Goal: Task Accomplishment & Management: Manage account settings

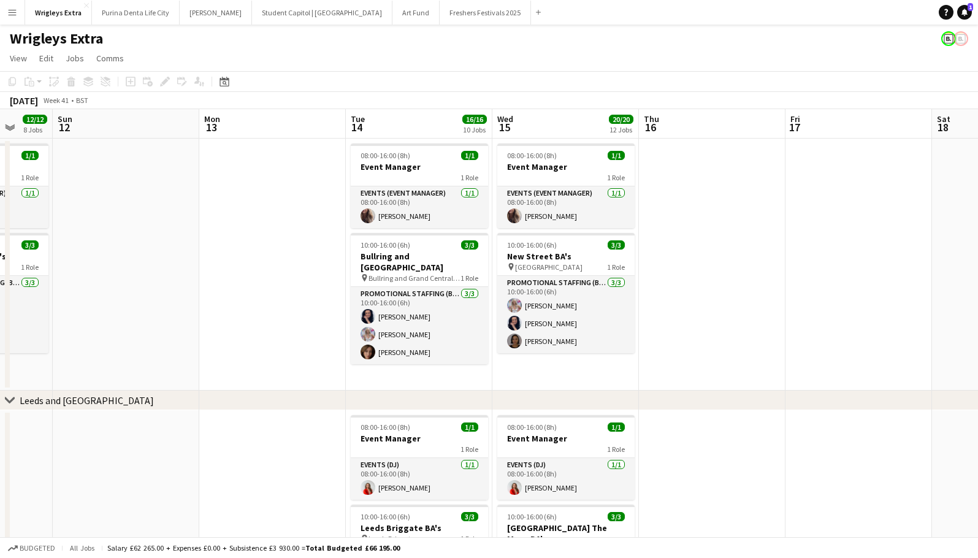
scroll to position [0, 421]
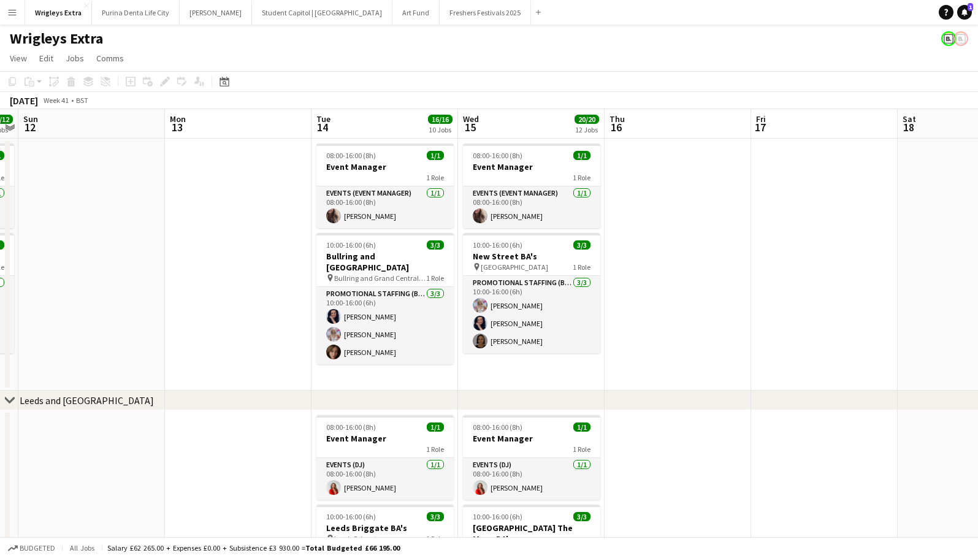
click at [746, 300] on app-date-cell at bounding box center [677, 265] width 147 height 252
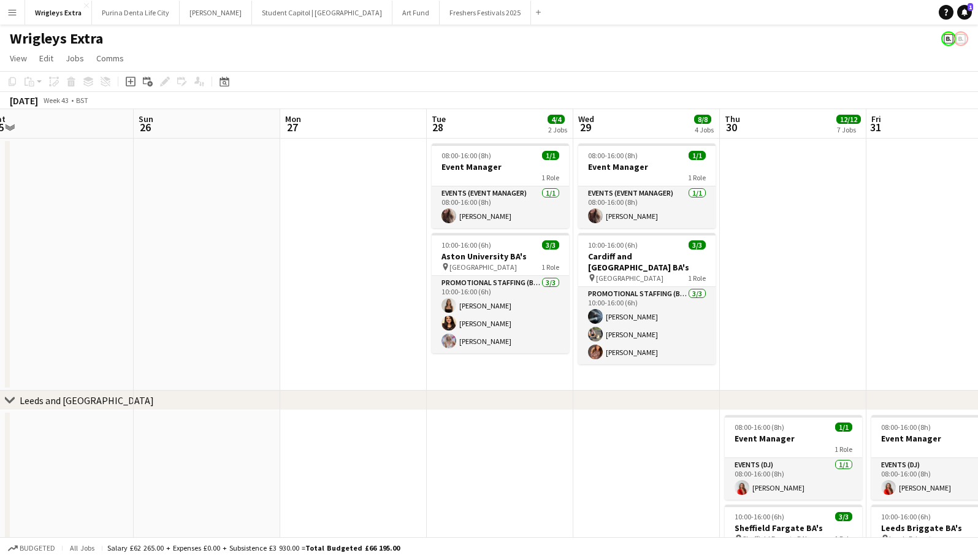
scroll to position [0, 466]
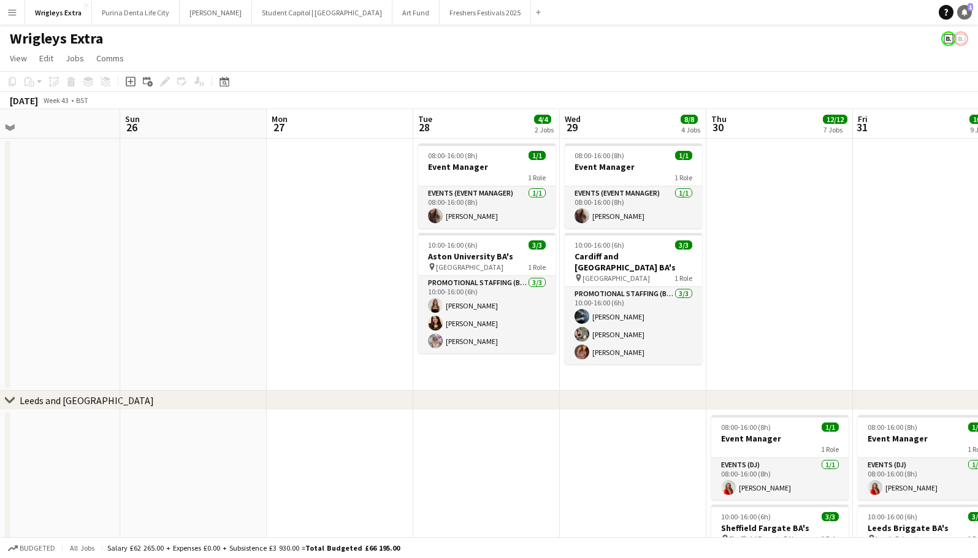
click at [965, 13] on icon at bounding box center [964, 12] width 6 height 6
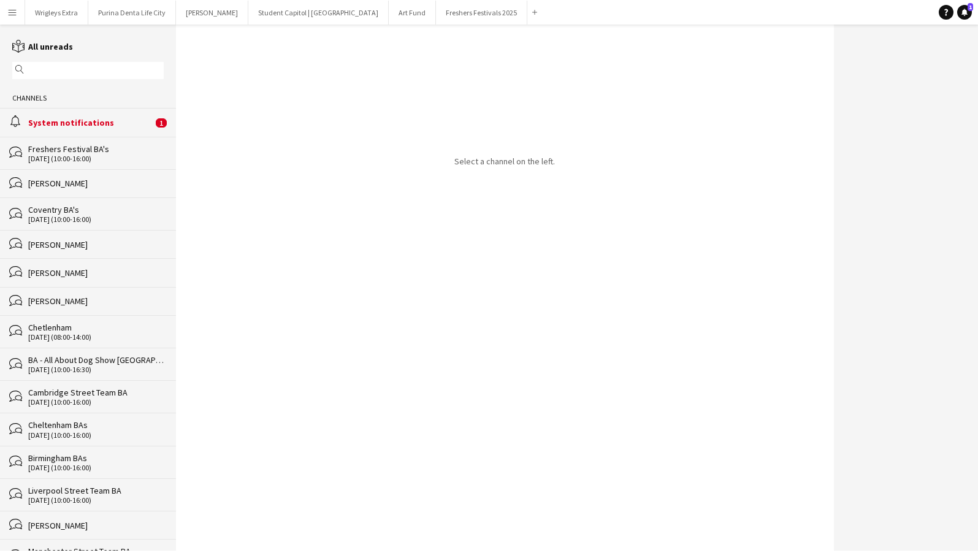
click at [83, 118] on div "System notifications" at bounding box center [90, 122] width 124 height 11
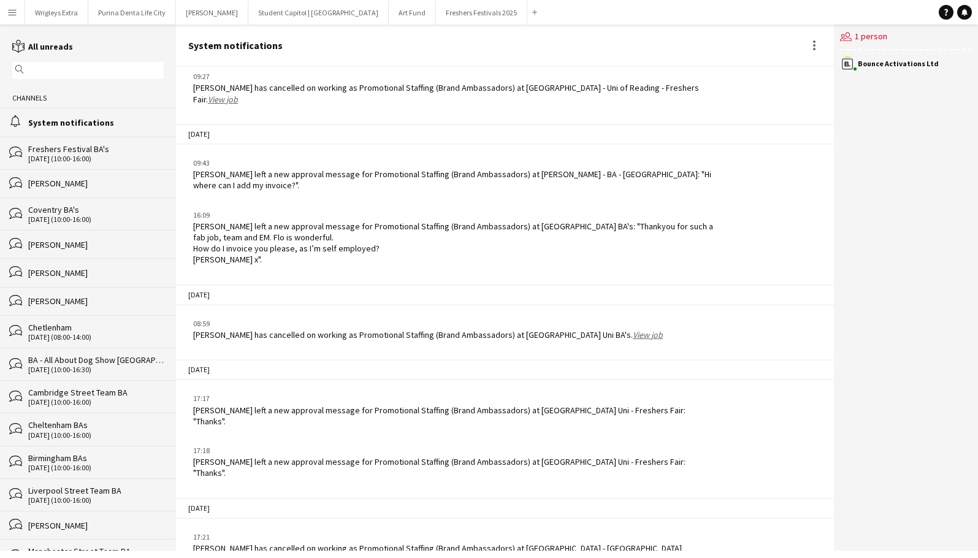
click at [15, 9] on app-icon "Menu" at bounding box center [12, 12] width 10 height 10
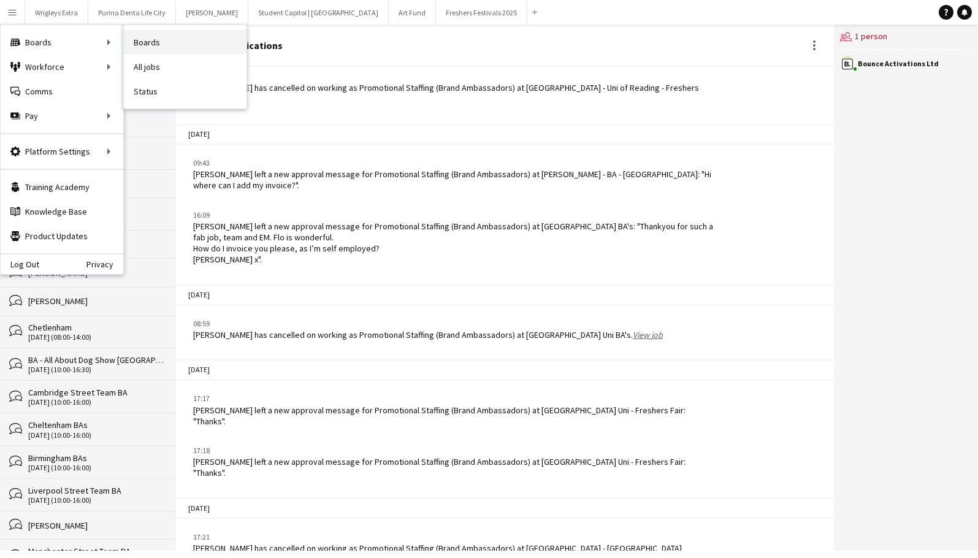
click at [128, 47] on link "Boards" at bounding box center [185, 42] width 123 height 25
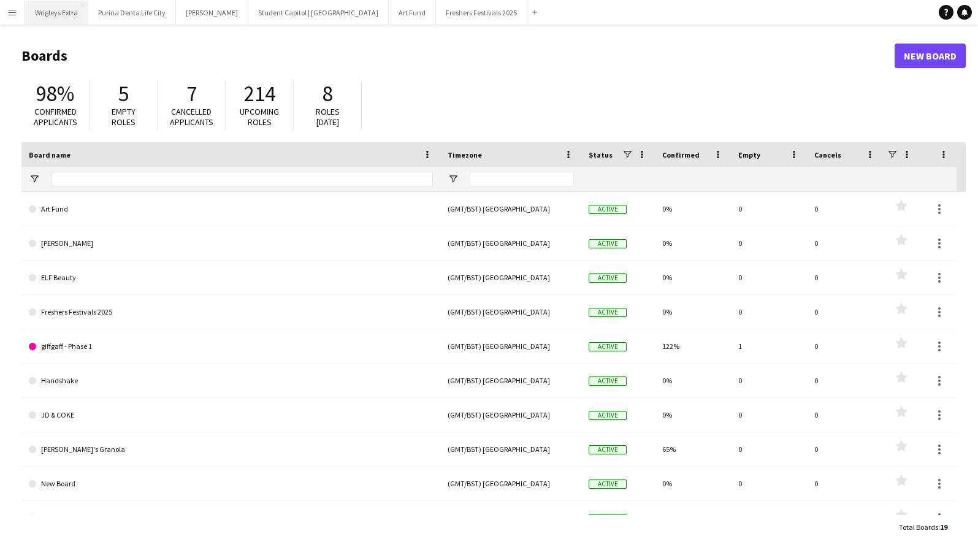
click at [41, 15] on button "Wrigleys Extra Close" at bounding box center [56, 13] width 63 height 24
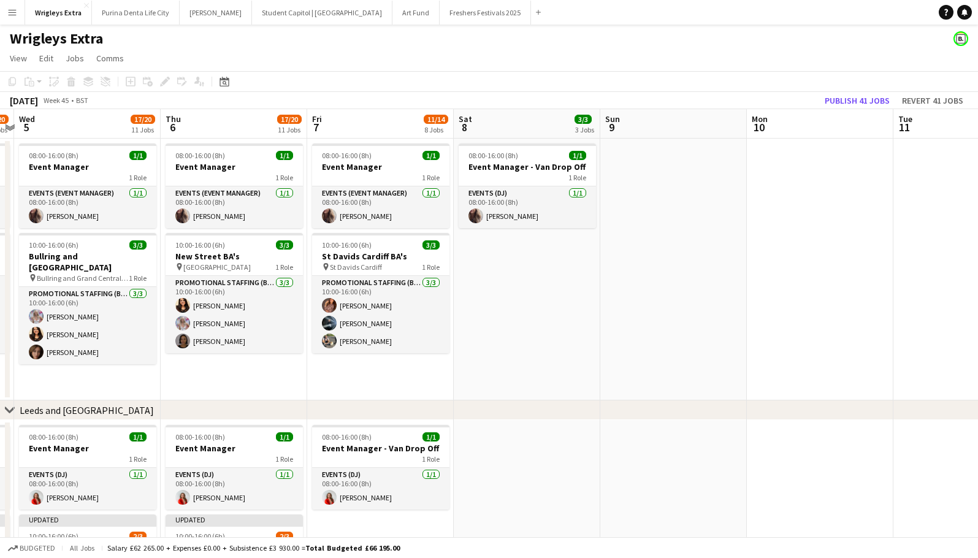
click at [13, 11] on app-icon "Menu" at bounding box center [12, 12] width 10 height 10
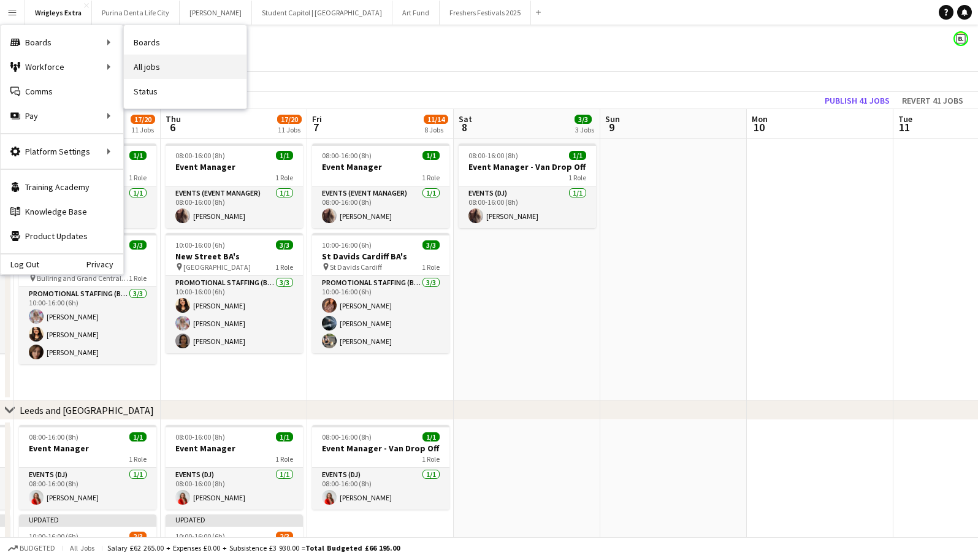
click at [165, 56] on link "All jobs" at bounding box center [185, 67] width 123 height 25
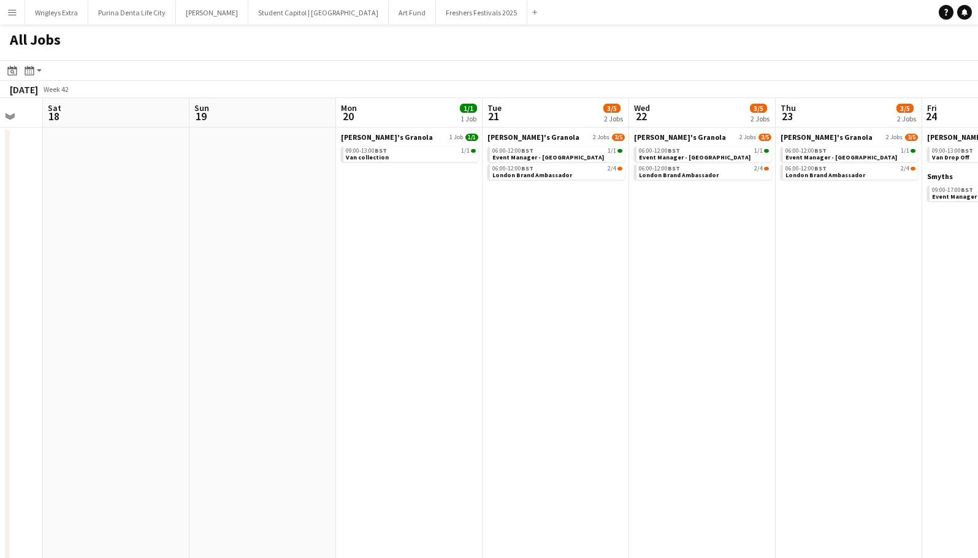
scroll to position [0, 403]
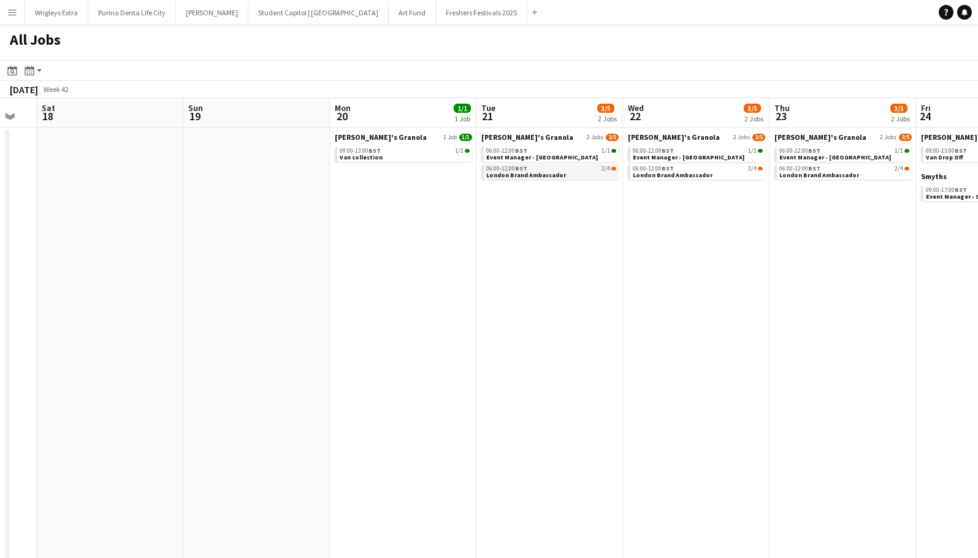
click at [559, 172] on link "06:00-12:00 BST 2/4 London Brand Ambassador" at bounding box center [551, 171] width 130 height 14
click at [71, 17] on button "Wrigleys Extra Close" at bounding box center [56, 13] width 63 height 24
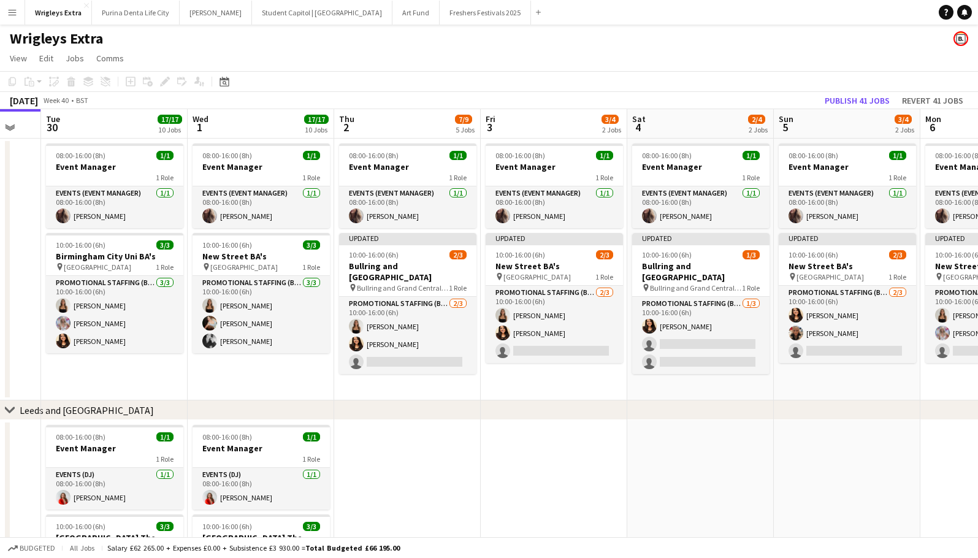
scroll to position [0, 249]
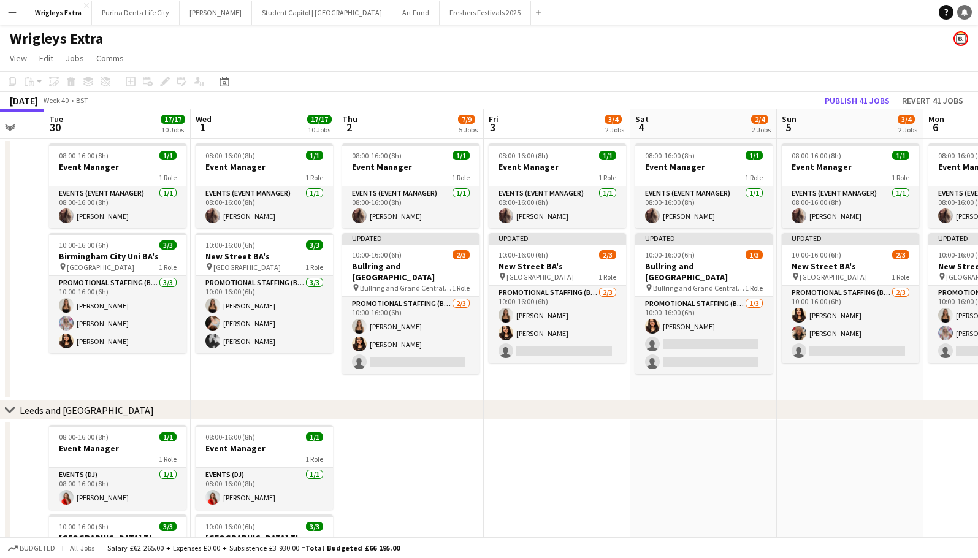
click at [964, 12] on icon at bounding box center [964, 12] width 6 height 6
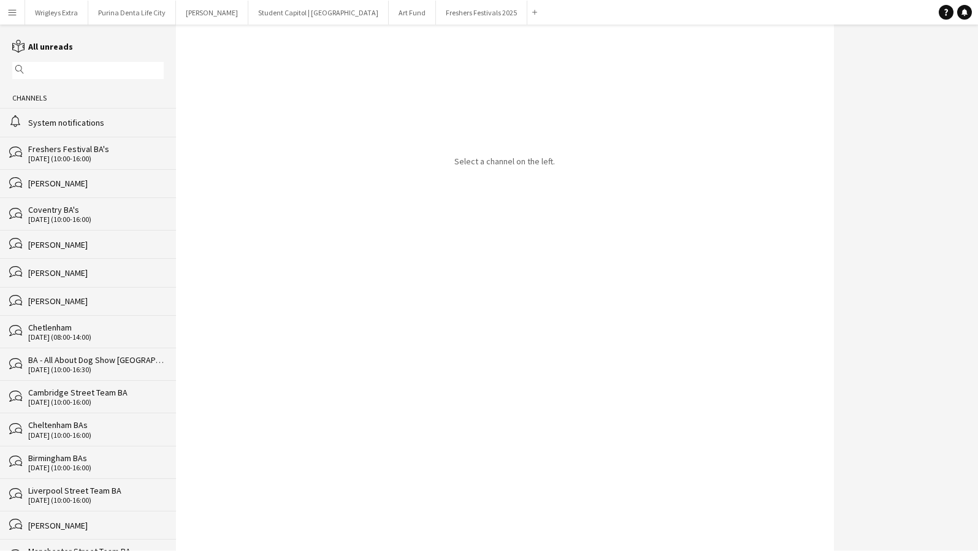
click at [80, 125] on div "System notifications" at bounding box center [95, 122] width 135 height 11
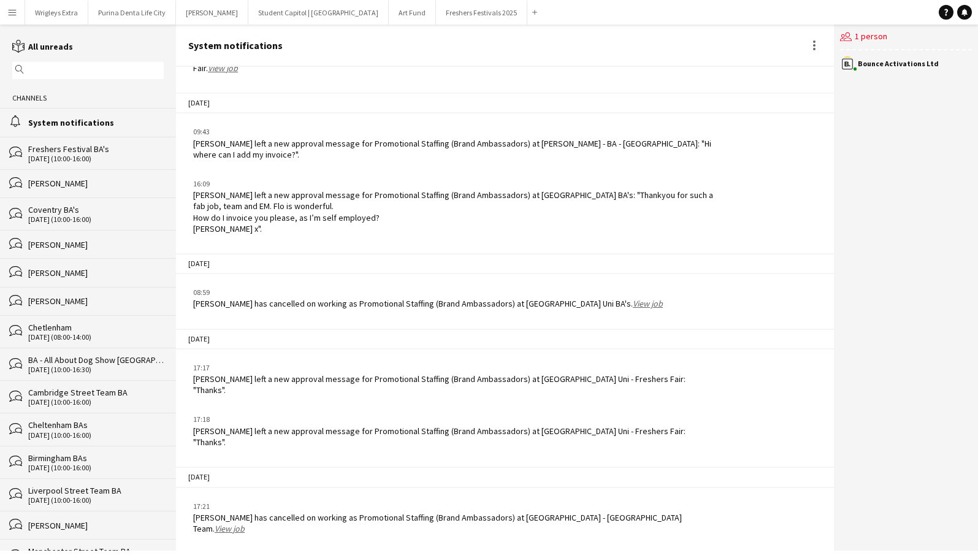
scroll to position [1582, 0]
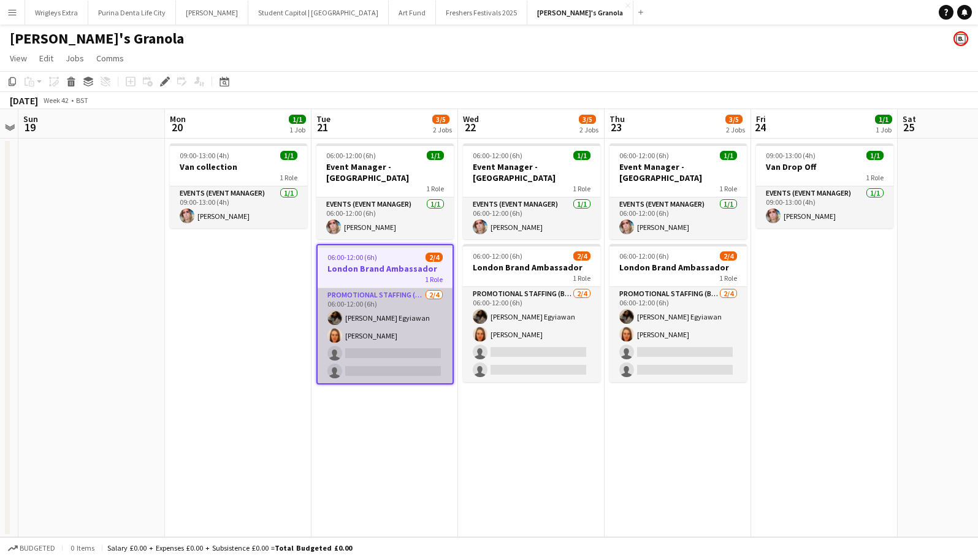
click at [375, 288] on app-card-role "Promotional Staffing (Brand Ambassadors) 2/4 06:00-12:00 (6h) Odilia Egyiawan B…" at bounding box center [385, 335] width 135 height 95
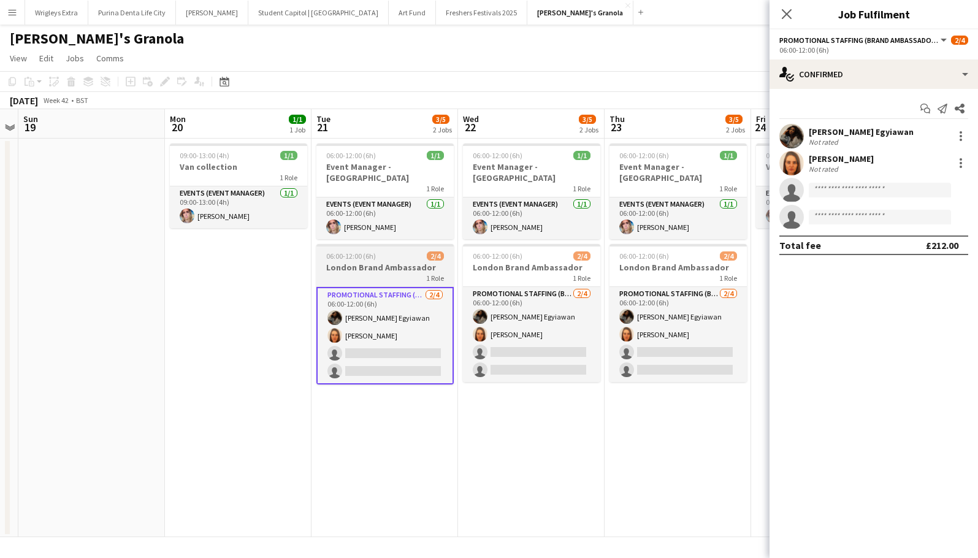
click at [347, 251] on span "06:00-12:00 (6h)" at bounding box center [351, 255] width 50 height 9
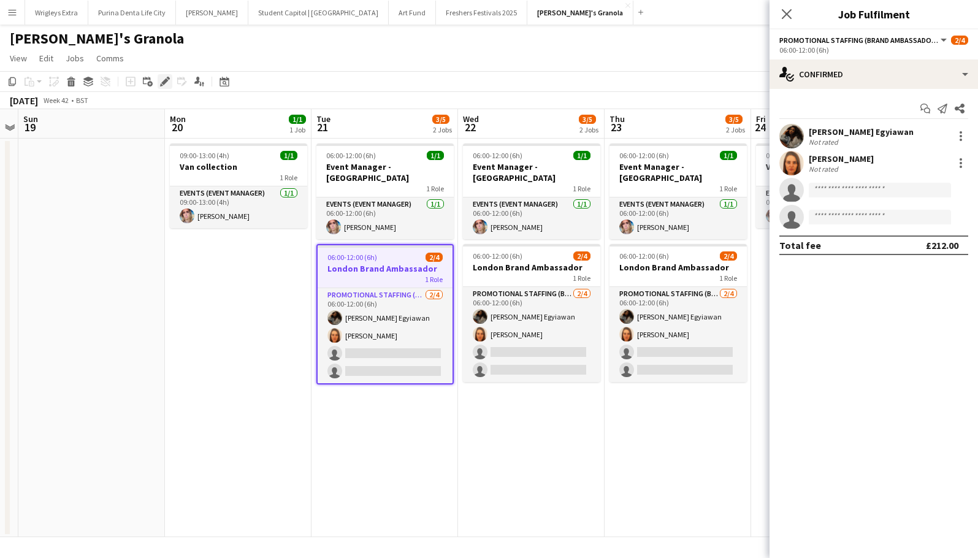
click at [160, 77] on icon "Edit" at bounding box center [165, 82] width 10 height 10
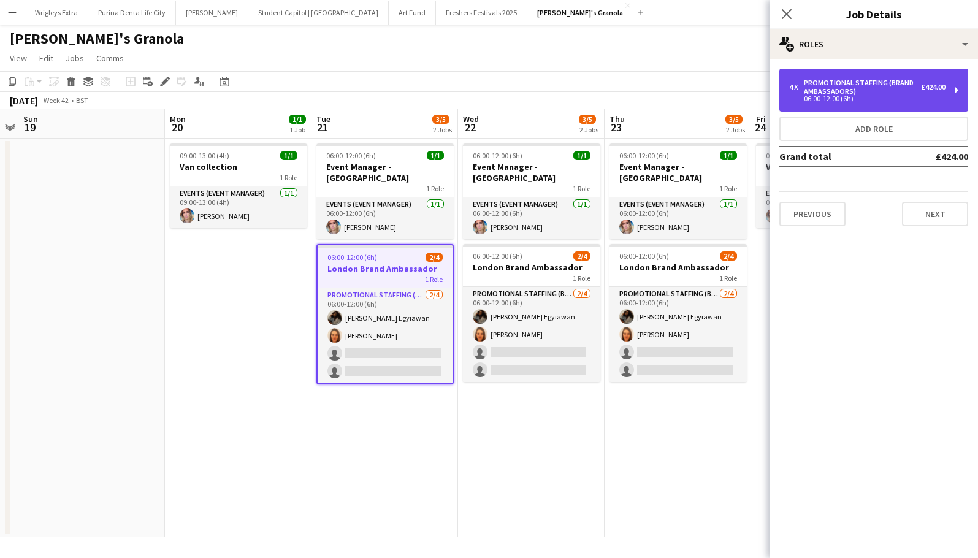
click at [892, 93] on div "Promotional Staffing (Brand Ambassadors)" at bounding box center [862, 86] width 117 height 17
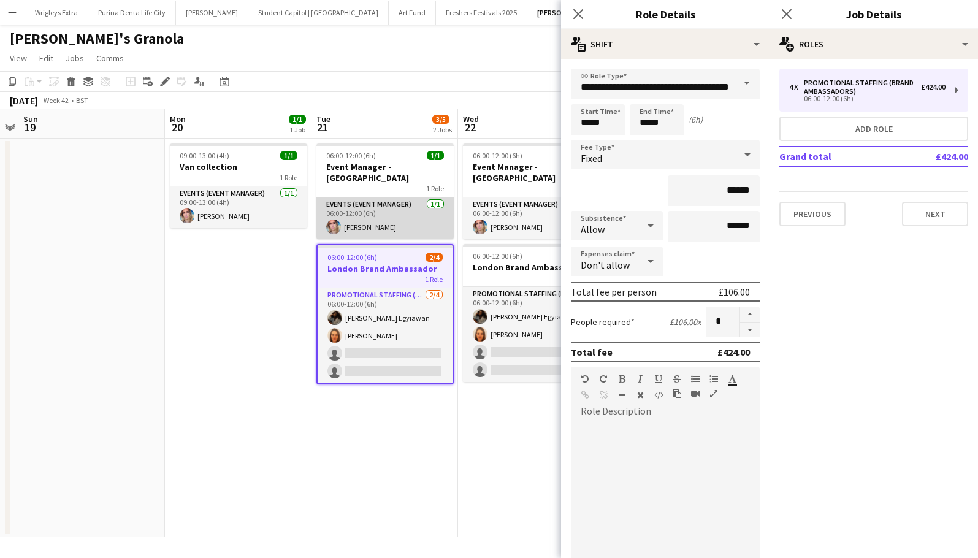
click at [390, 197] on app-card-role "Events (Event Manager) 1/1 06:00-12:00 (6h) Melanie Cairns" at bounding box center [384, 218] width 137 height 42
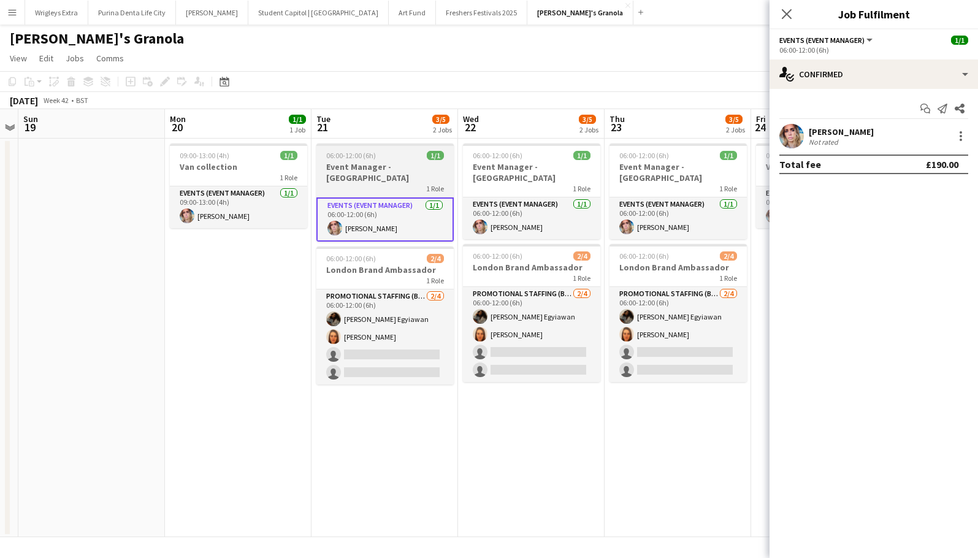
click at [367, 143] on div at bounding box center [384, 144] width 137 height 2
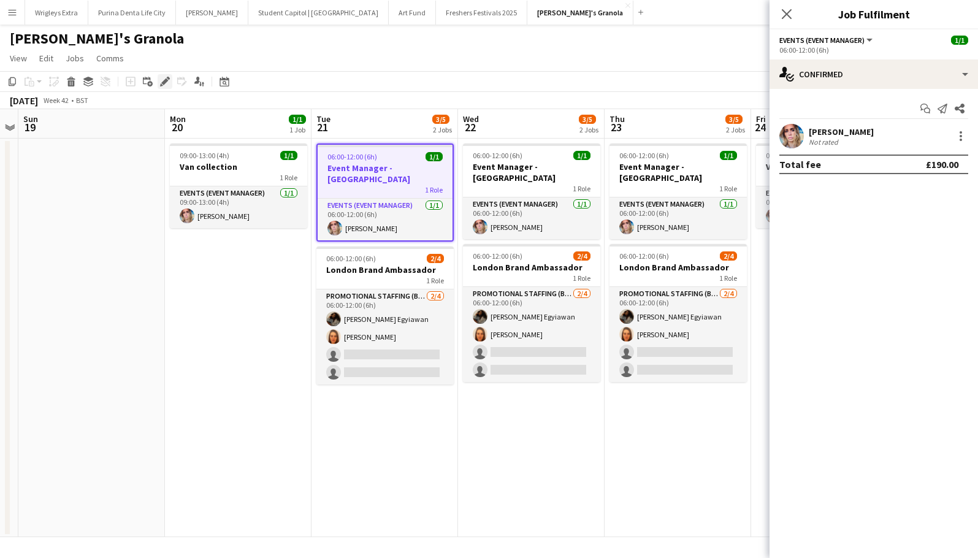
click at [165, 79] on icon "Edit" at bounding box center [165, 82] width 10 height 10
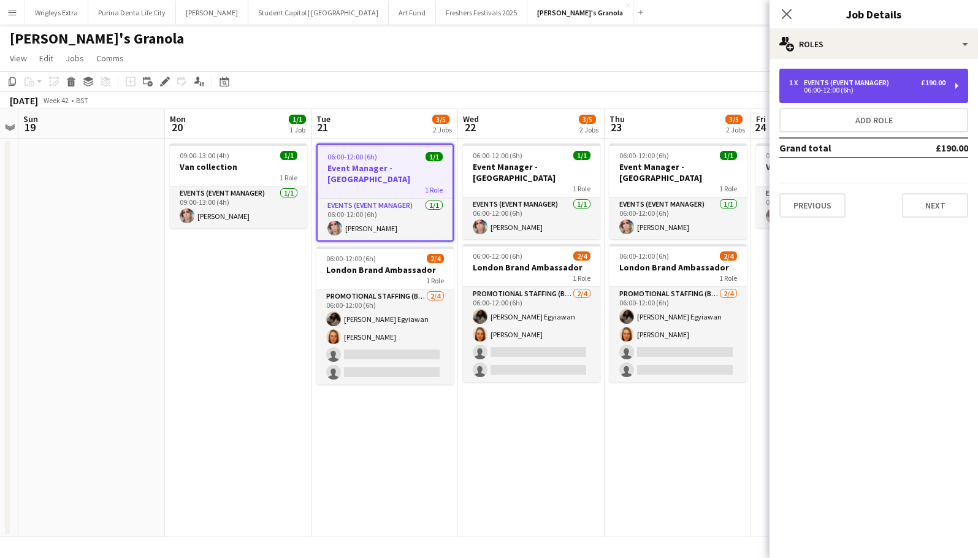
click at [897, 85] on div "1 x Events (Event Manager) £190.00" at bounding box center [867, 82] width 156 height 9
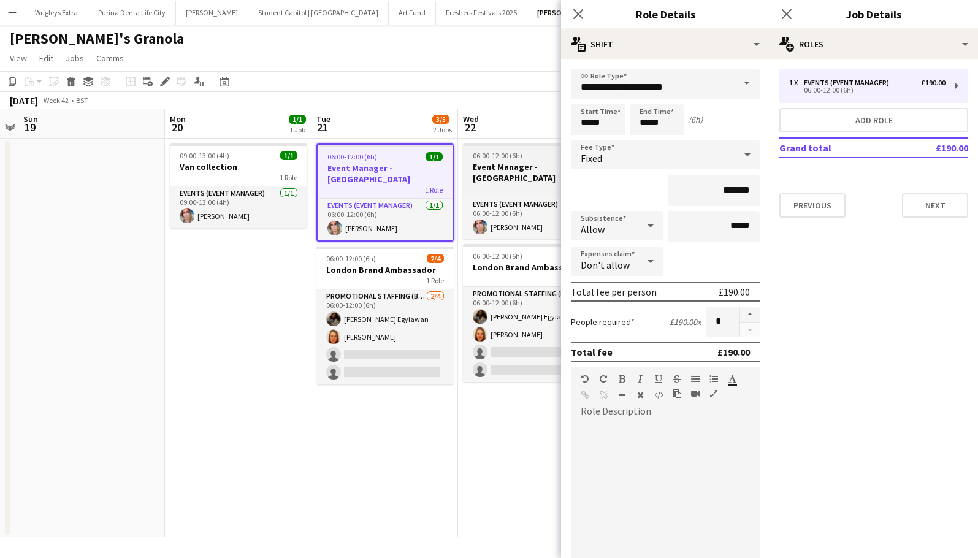
click at [502, 143] on app-date-cell "06:00-12:00 (6h) 1/1 Event Manager - London 1 Role Events (Event Manager) 1/1 0…" at bounding box center [531, 338] width 147 height 398
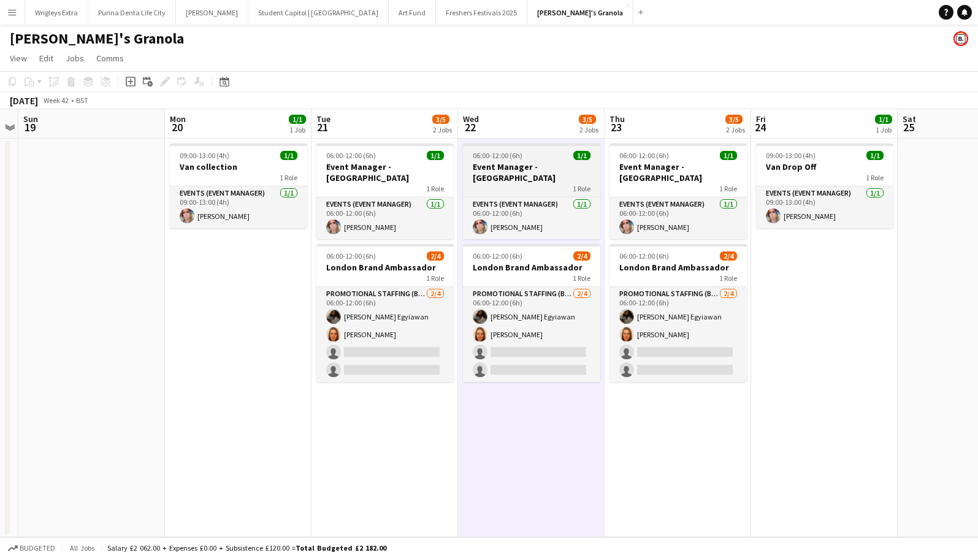
click at [506, 158] on span "06:00-12:00 (6h)" at bounding box center [498, 155] width 50 height 9
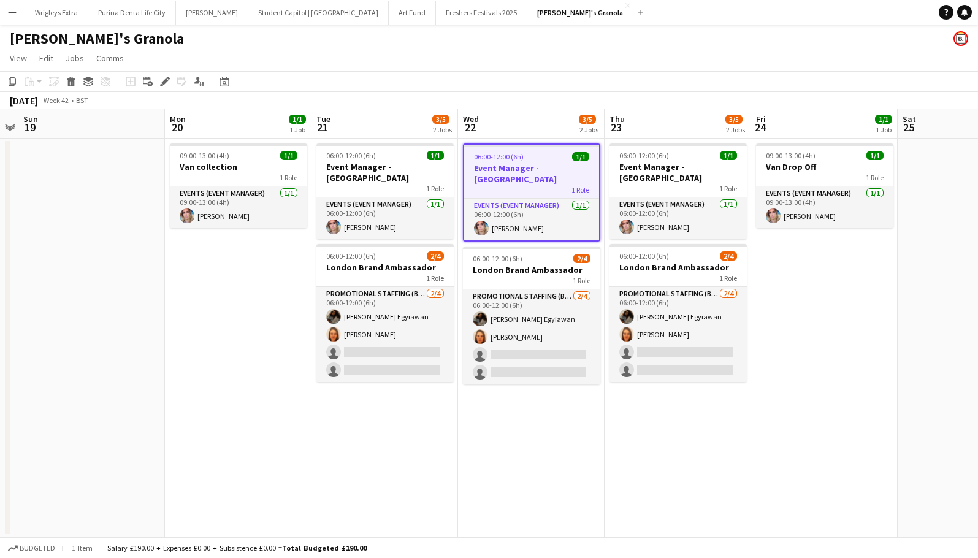
click at [435, 444] on app-date-cell "06:00-12:00 (6h) 1/1 Event Manager - London 1 Role Events (Event Manager) 1/1 0…" at bounding box center [384, 338] width 147 height 398
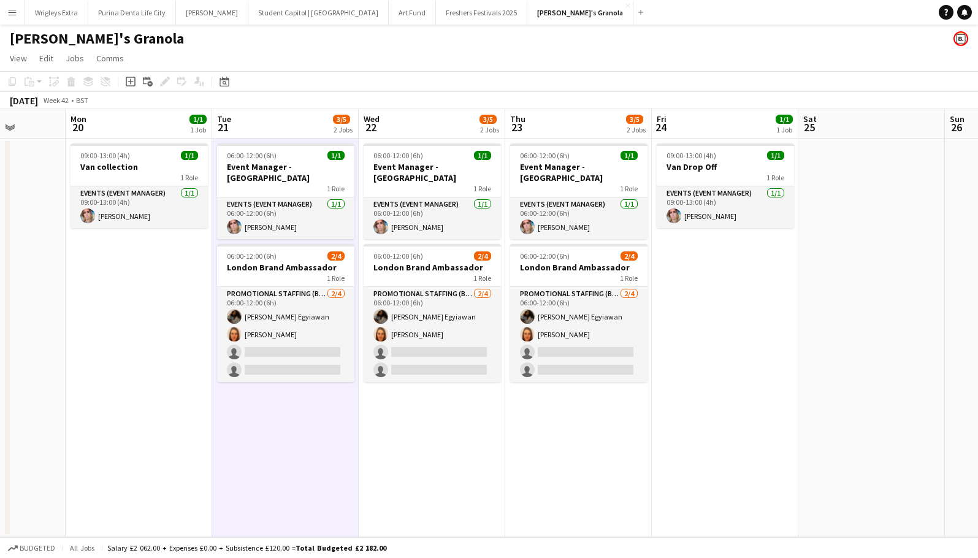
scroll to position [0, 291]
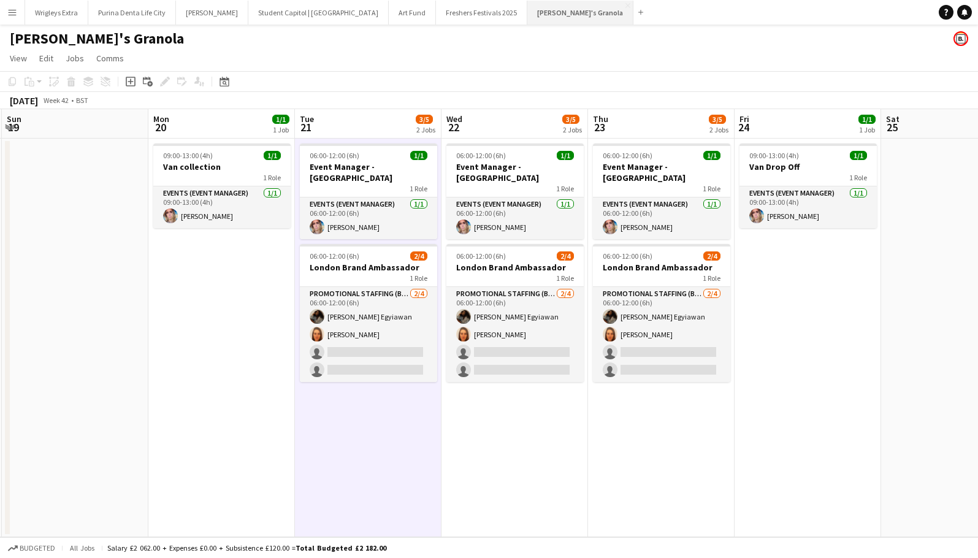
click at [528, 1] on button "Lizi's Granola Close" at bounding box center [580, 13] width 106 height 24
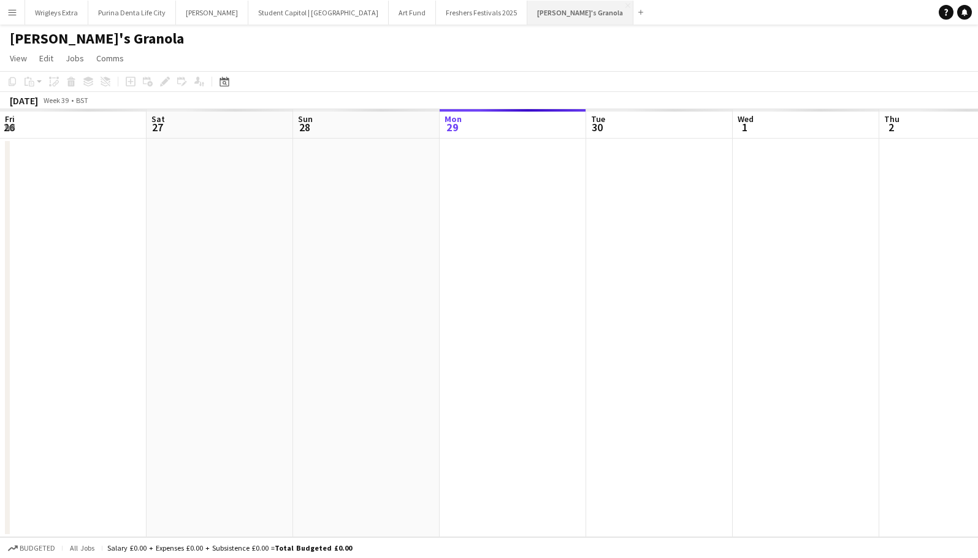
scroll to position [0, 293]
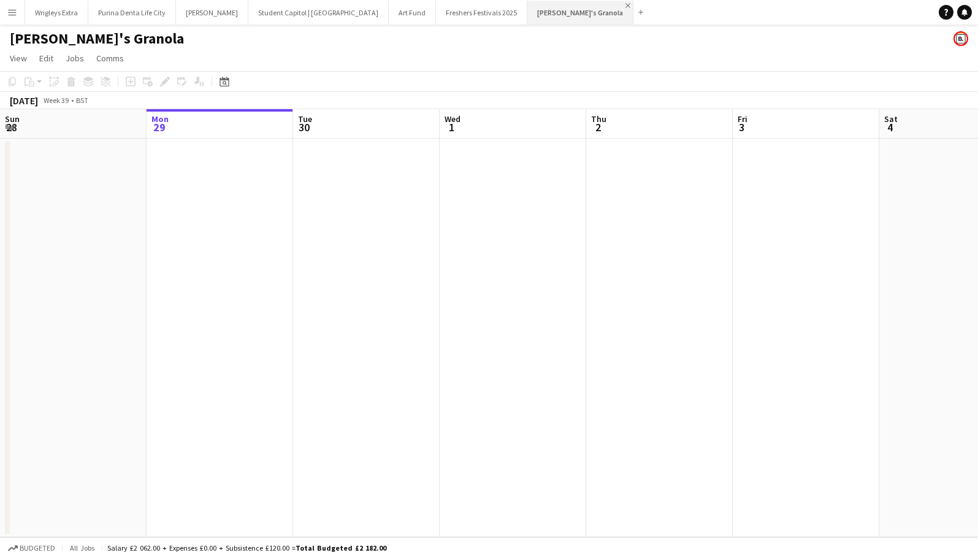
click at [625, 4] on app-icon "Close" at bounding box center [627, 5] width 5 height 5
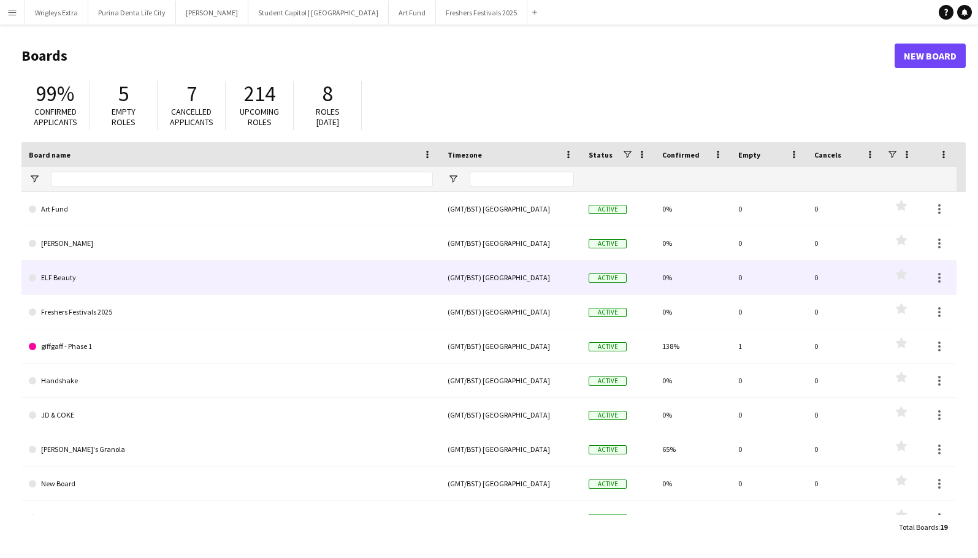
click at [350, 289] on link "ELF Beauty" at bounding box center [231, 278] width 404 height 34
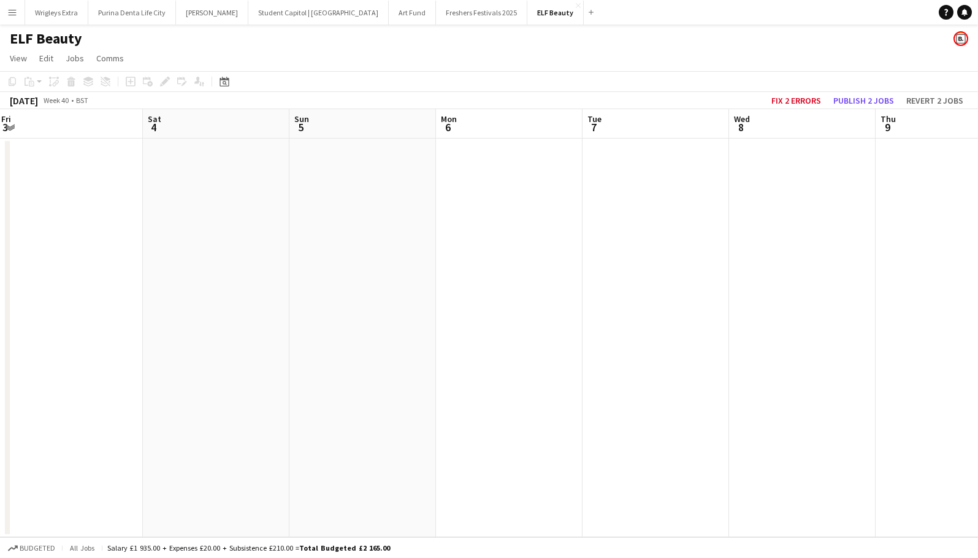
scroll to position [0, 493]
click at [576, 5] on app-icon "Close" at bounding box center [578, 5] width 5 height 5
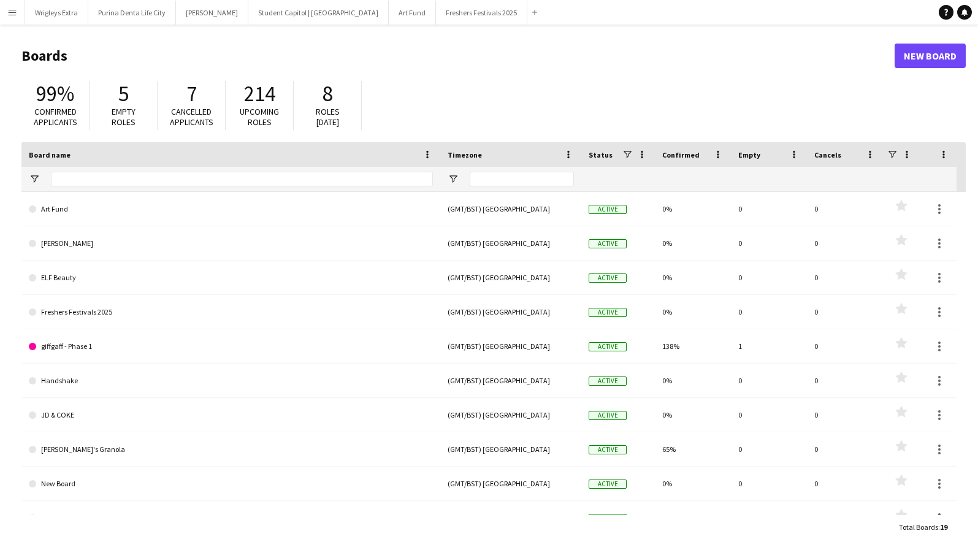
click at [18, 12] on button "Menu" at bounding box center [12, 12] width 25 height 25
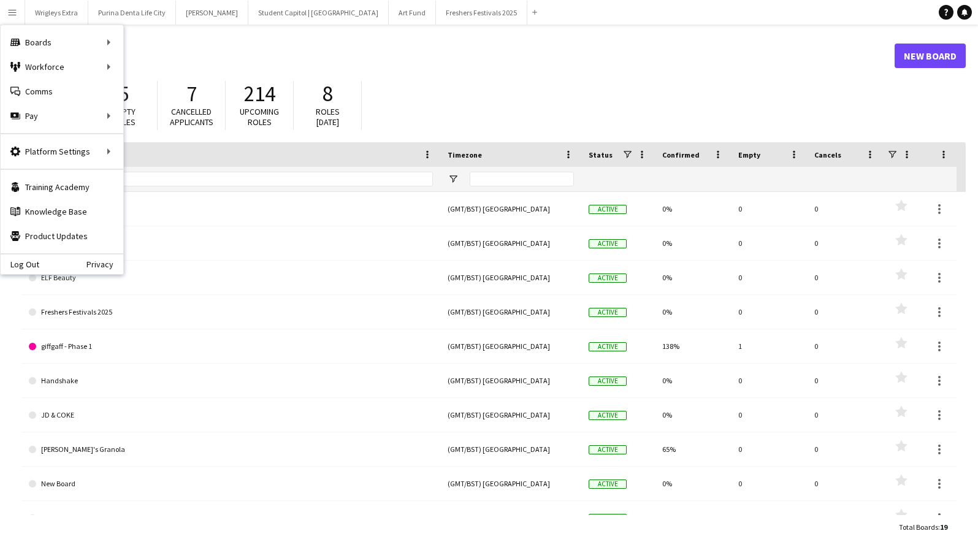
click at [494, 93] on div "99% Confirmed applicants 5 Empty roles 7 Cancelled applicants 214 Upcoming role…" at bounding box center [493, 108] width 944 height 67
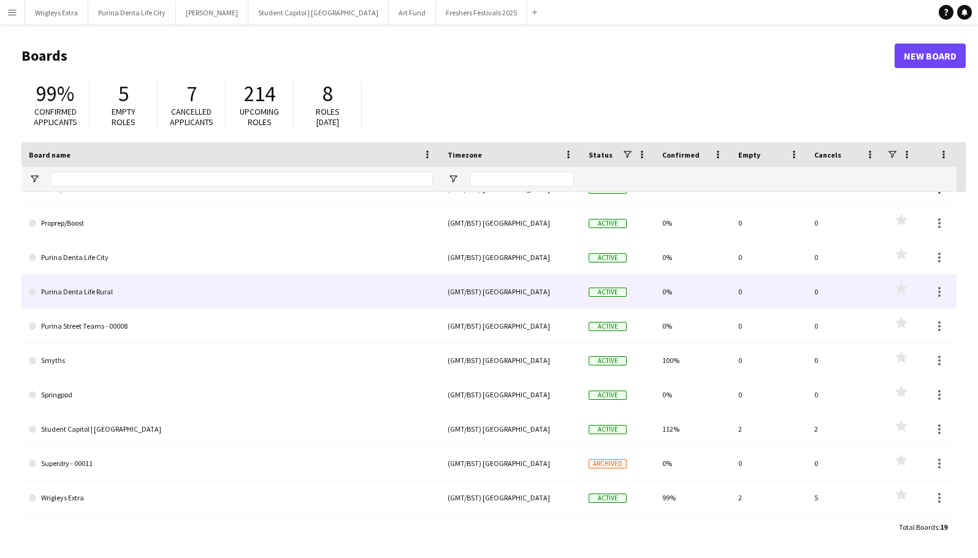
scroll to position [329, 0]
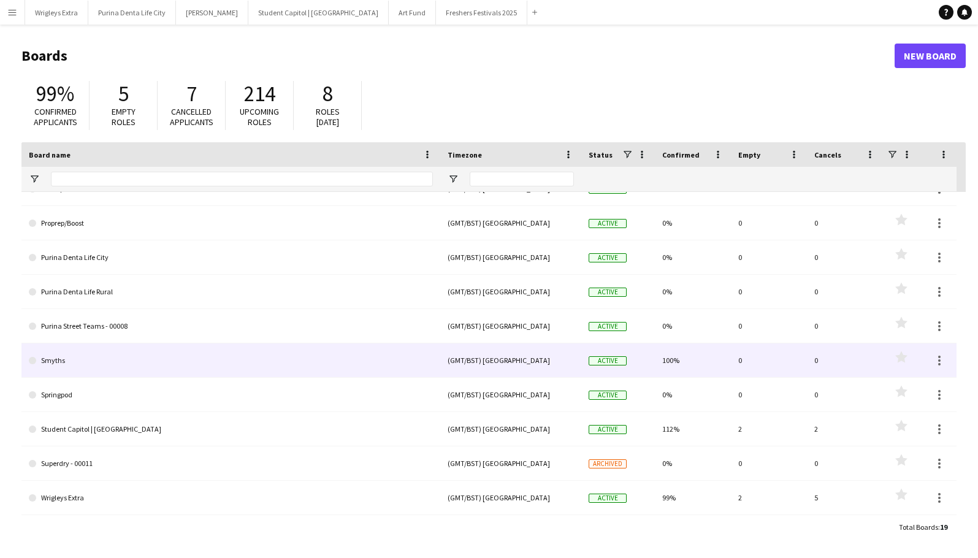
click at [359, 365] on link "Smyths" at bounding box center [231, 360] width 404 height 34
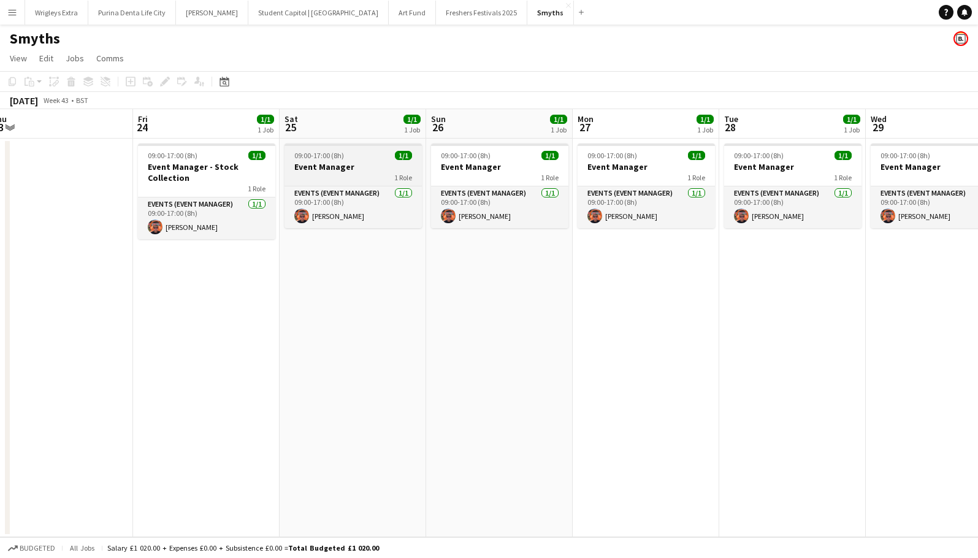
click at [356, 158] on div "09:00-17:00 (8h) 1/1" at bounding box center [352, 155] width 137 height 9
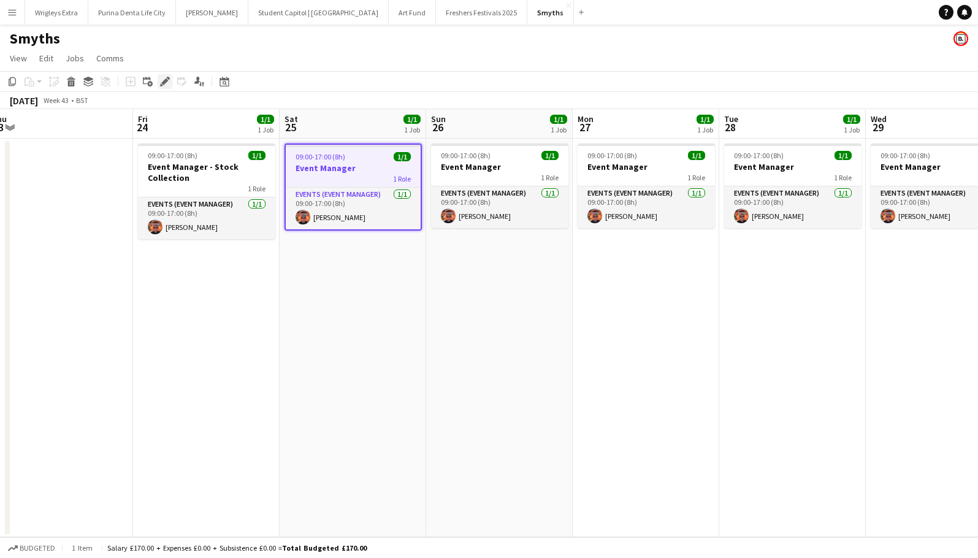
click at [163, 80] on icon "Edit" at bounding box center [165, 82] width 10 height 10
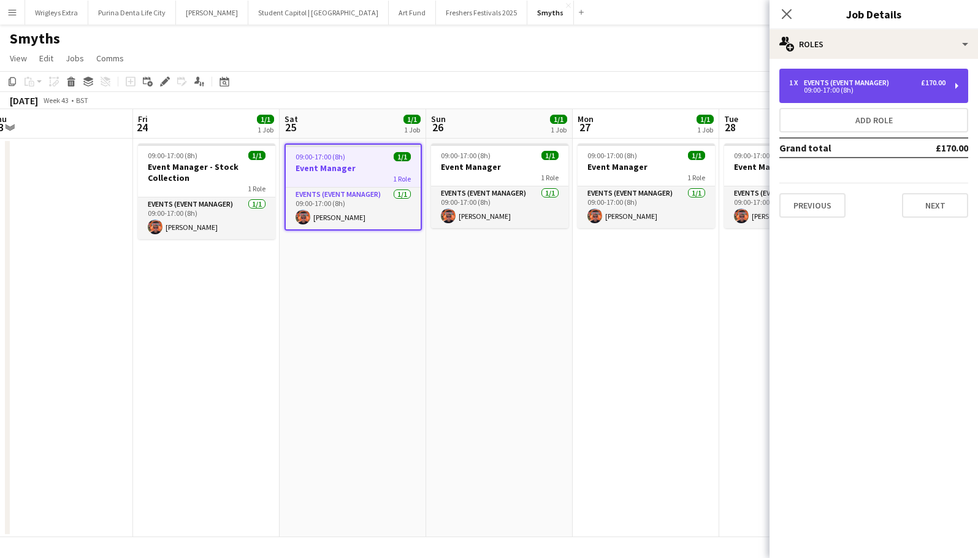
click at [904, 84] on div "1 x Events (Event Manager) £170.00" at bounding box center [867, 82] width 156 height 9
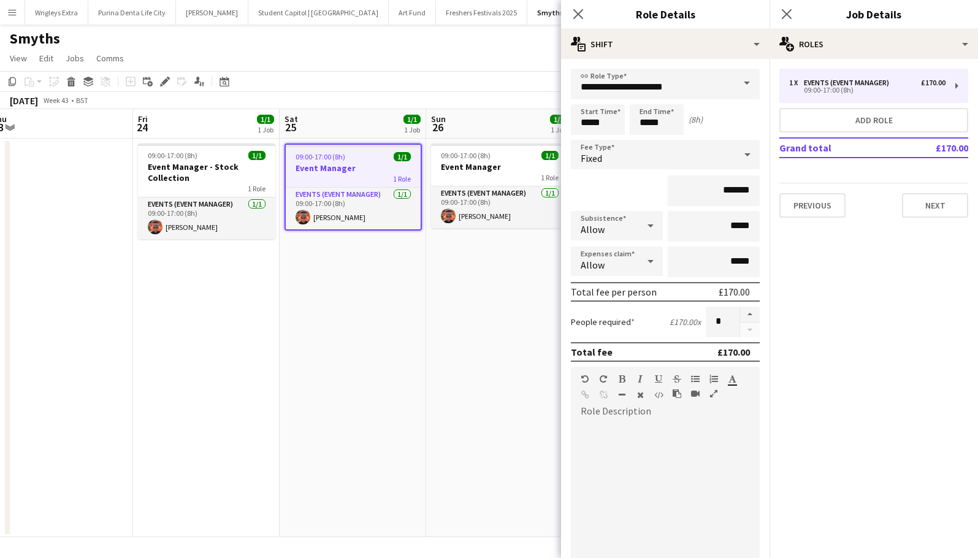
click at [501, 429] on app-date-cell "09:00-17:00 (8h) 1/1 Event Manager 1 Role Events (Event Manager) 1/1 09:00-17:0…" at bounding box center [499, 338] width 147 height 398
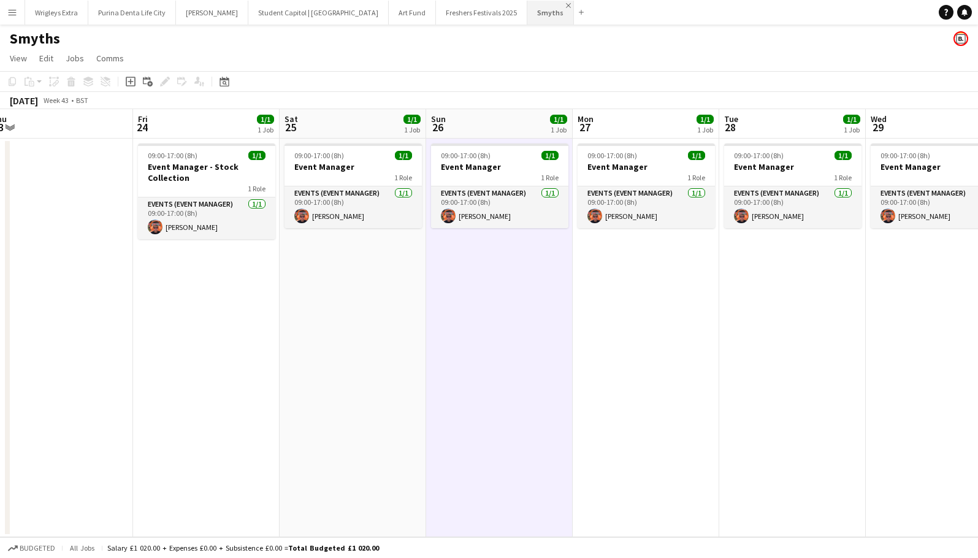
click at [566, 6] on app-icon "Close" at bounding box center [568, 5] width 5 height 5
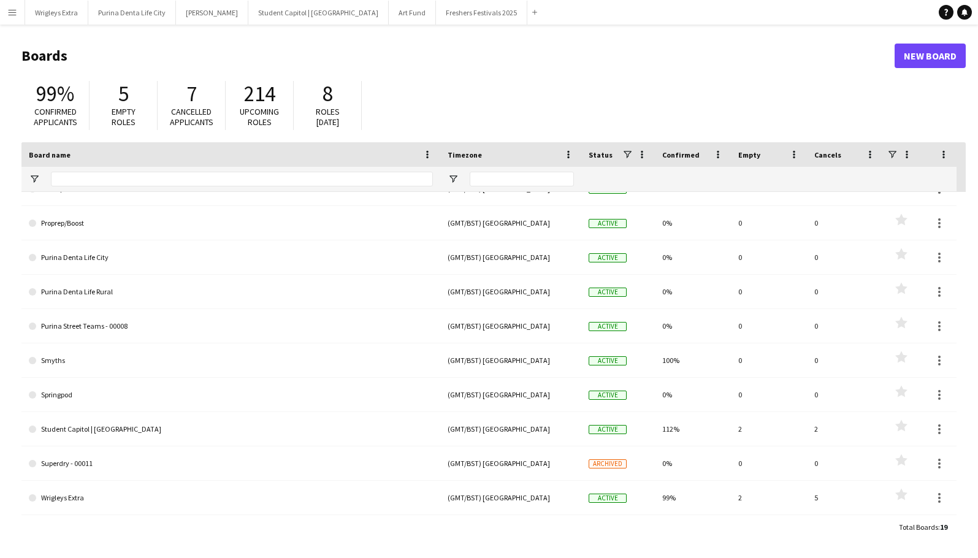
scroll to position [1, 0]
